Goal: Transaction & Acquisition: Book appointment/travel/reservation

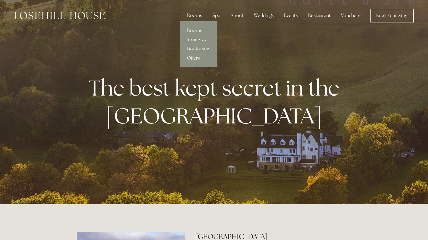
click at [199, 16] on div "Rooms" at bounding box center [195, 16] width 24 height 12
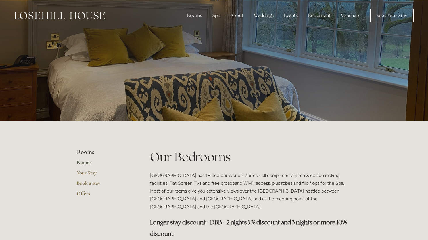
click at [88, 13] on img at bounding box center [59, 15] width 91 height 7
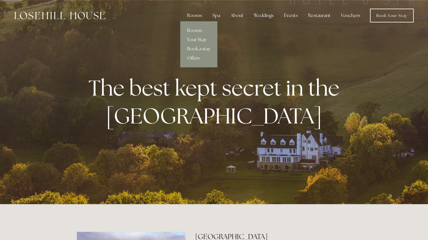
click at [202, 40] on link "Your Stay" at bounding box center [198, 39] width 37 height 9
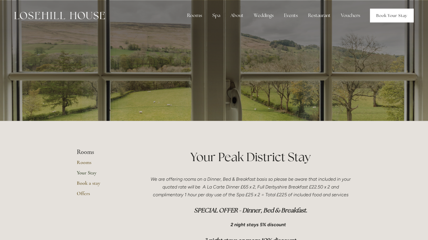
click at [383, 20] on link "Book Your Stay" at bounding box center [392, 16] width 44 height 14
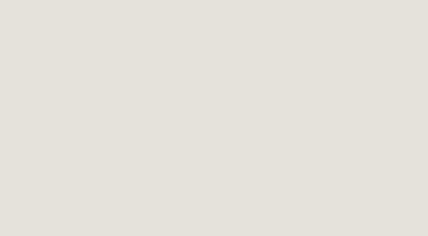
scroll to position [259, 0]
